Goal: Task Accomplishment & Management: Manage account settings

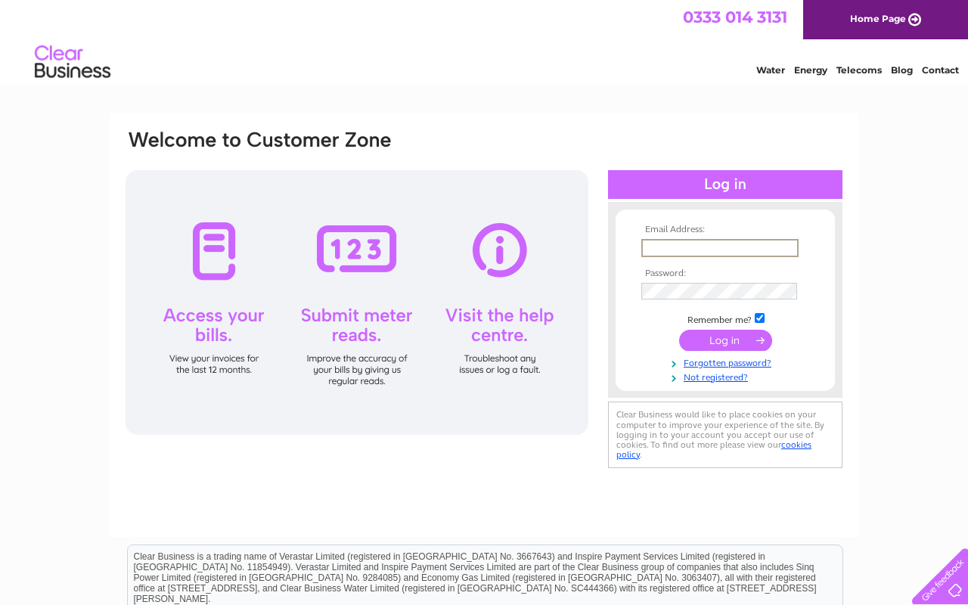
click at [759, 247] on input "text" at bounding box center [719, 248] width 157 height 18
type input "[EMAIL_ADDRESS][DOMAIN_NAME]"
click at [752, 338] on input "submit" at bounding box center [725, 338] width 93 height 21
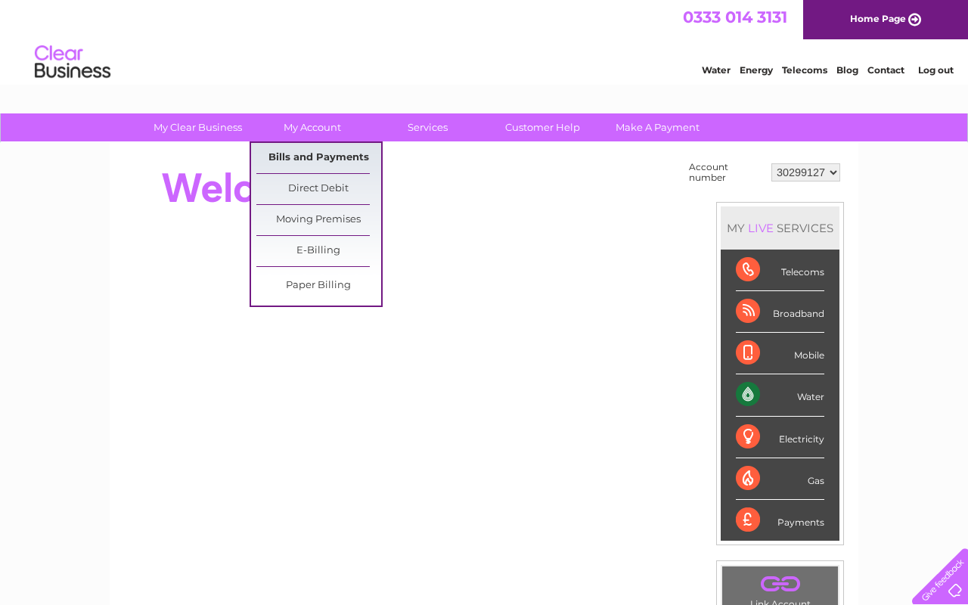
click at [317, 150] on link "Bills and Payments" at bounding box center [318, 158] width 125 height 30
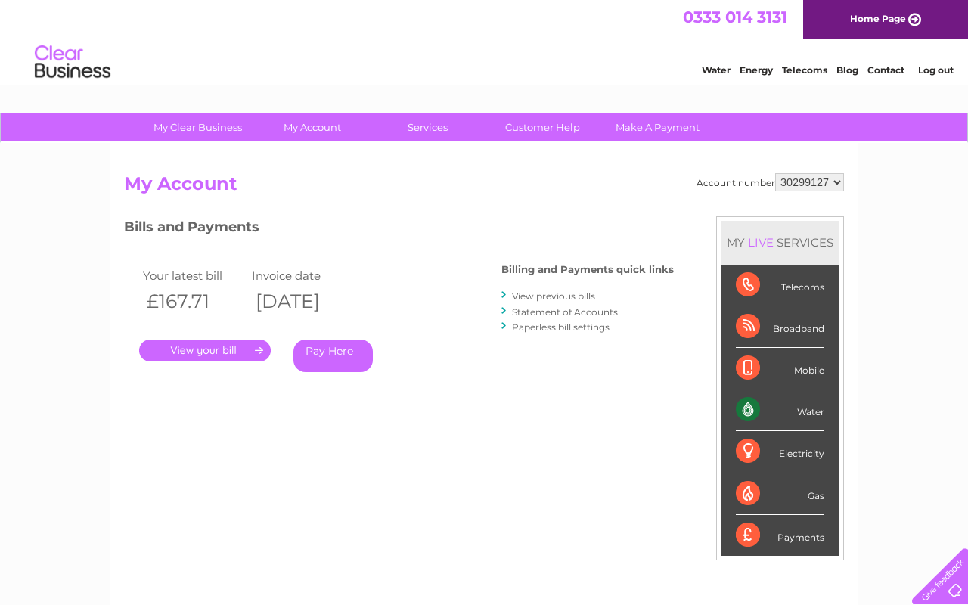
click at [228, 354] on link "." at bounding box center [205, 350] width 132 height 22
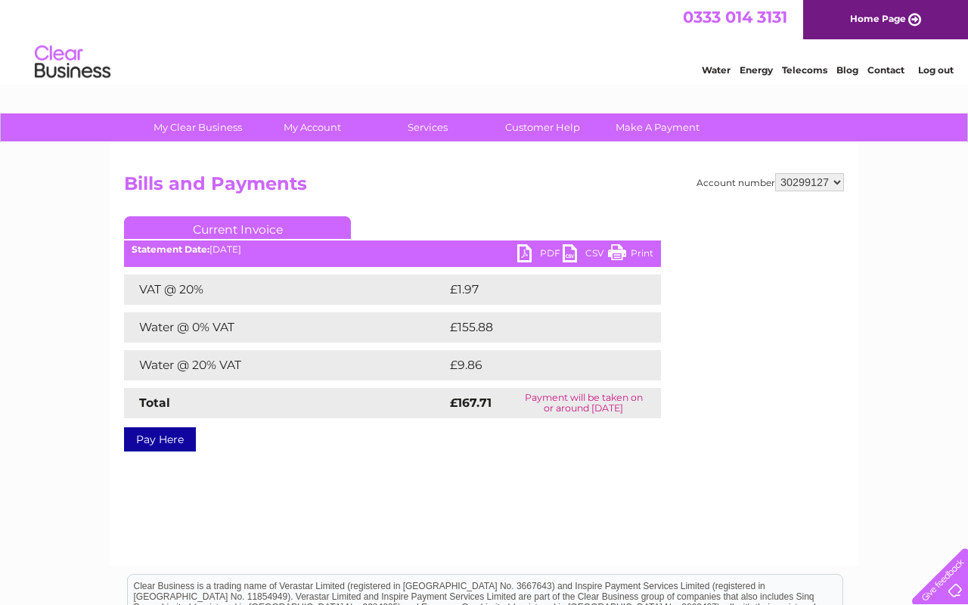
click at [550, 251] on link "PDF" at bounding box center [539, 255] width 45 height 22
